Goal: Transaction & Acquisition: Purchase product/service

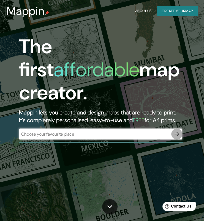
click at [173, 129] on button "button" at bounding box center [176, 134] width 11 height 11
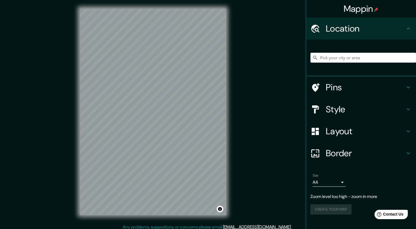
click at [207, 116] on div "© Mapbox © OpenStreetMap Improve this map" at bounding box center [153, 112] width 374 height 206
click at [207, 208] on button "Toggle attribution" at bounding box center [219, 209] width 7 height 7
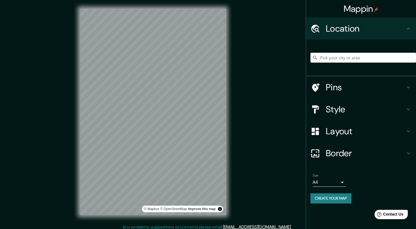
click at [207, 131] on div "© Mapbox © OpenStreetMap Improve this map" at bounding box center [153, 112] width 374 height 206
click at [207, 127] on h4 "Layout" at bounding box center [365, 131] width 79 height 11
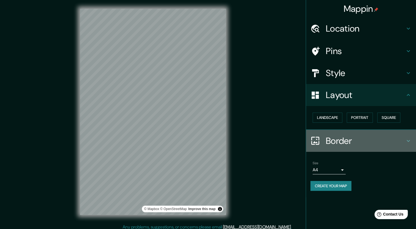
click at [207, 141] on h4 "Border" at bounding box center [365, 140] width 79 height 11
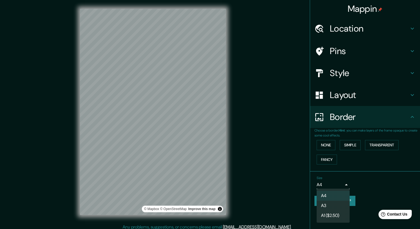
click at [207, 185] on body "Mappin Location Pins Style Layout Border Choose a border. Hint : you can make l…" at bounding box center [210, 114] width 420 height 229
click at [207, 216] on li "A1 ($2.50)" at bounding box center [332, 216] width 33 height 10
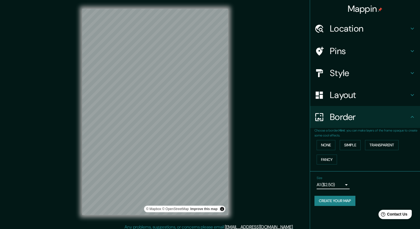
click at [207, 181] on body "Mappin Location Pins Style Layout Border Choose a border. Hint : you can make l…" at bounding box center [210, 114] width 420 height 229
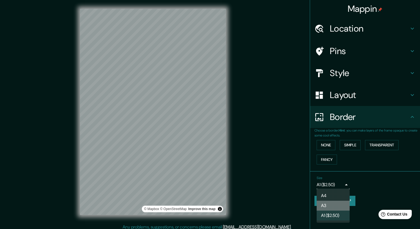
click at [207, 203] on li "A3" at bounding box center [332, 206] width 33 height 10
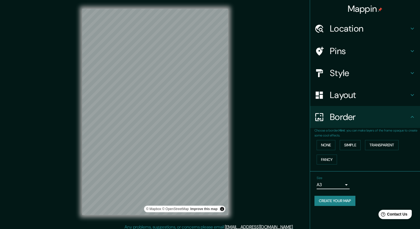
click at [207, 185] on body "Mappin Location Pins Style Layout Border Choose a border. Hint : you can make l…" at bounding box center [210, 114] width 420 height 229
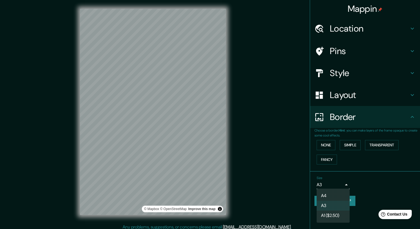
click at [207, 194] on li "A4" at bounding box center [332, 196] width 33 height 10
type input "single"
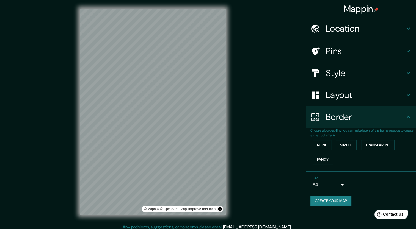
click at [207, 180] on body "Mappin Location Pins Style Layout Border Choose a border. Hint : you can make l…" at bounding box center [208, 114] width 416 height 229
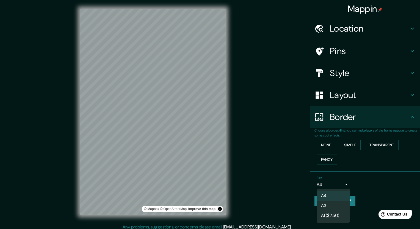
click at [207, 183] on div at bounding box center [210, 114] width 420 height 229
